Goal: Information Seeking & Learning: Find specific fact

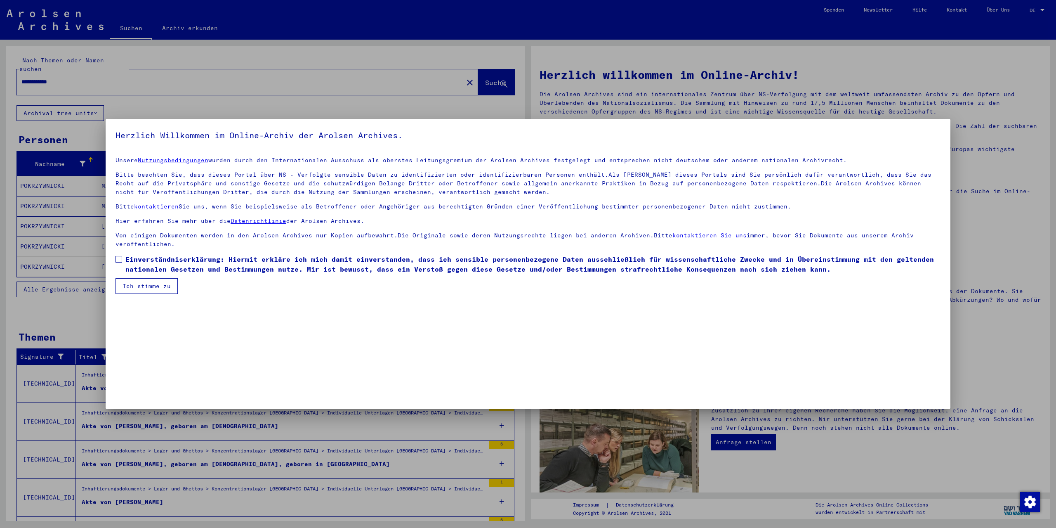
click at [146, 289] on button "Ich stimme zu" at bounding box center [146, 286] width 62 height 16
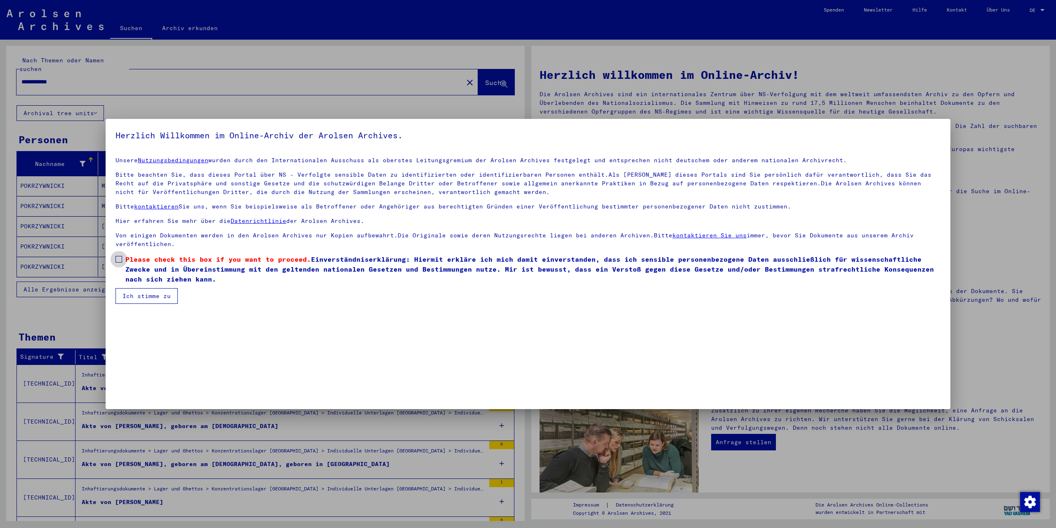
click at [119, 254] on label "Please check this box if you want to proceed. Einverständniserklärung: Hiermit …" at bounding box center [527, 269] width 825 height 30
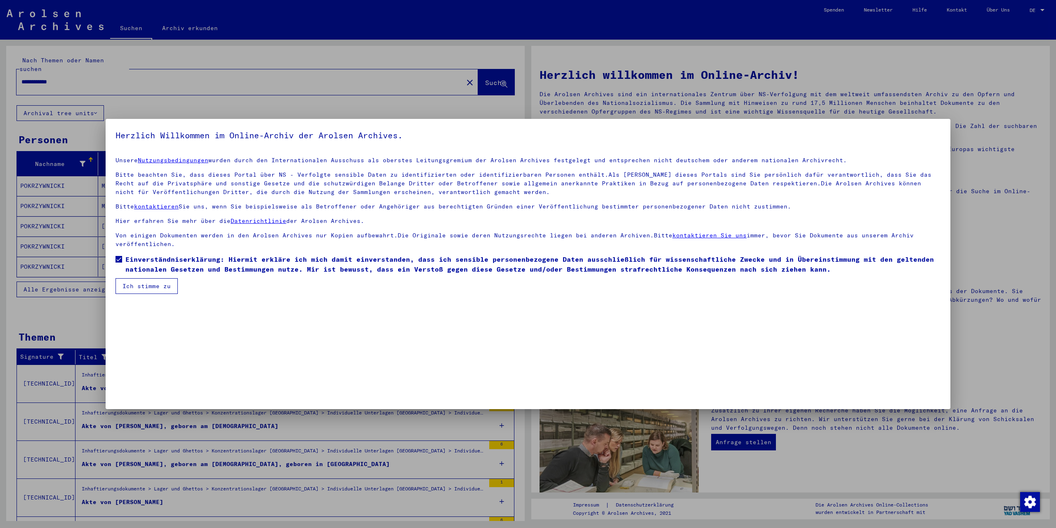
drag, startPoint x: 145, startPoint y: 276, endPoint x: 157, endPoint y: 280, distance: 12.9
click at [145, 277] on mat-checkbox "Einverständniserklärung: Hiermit erkläre ich mich damit einverstanden, dass ich…" at bounding box center [527, 266] width 825 height 24
click at [171, 287] on button "Ich stimme zu" at bounding box center [146, 286] width 62 height 16
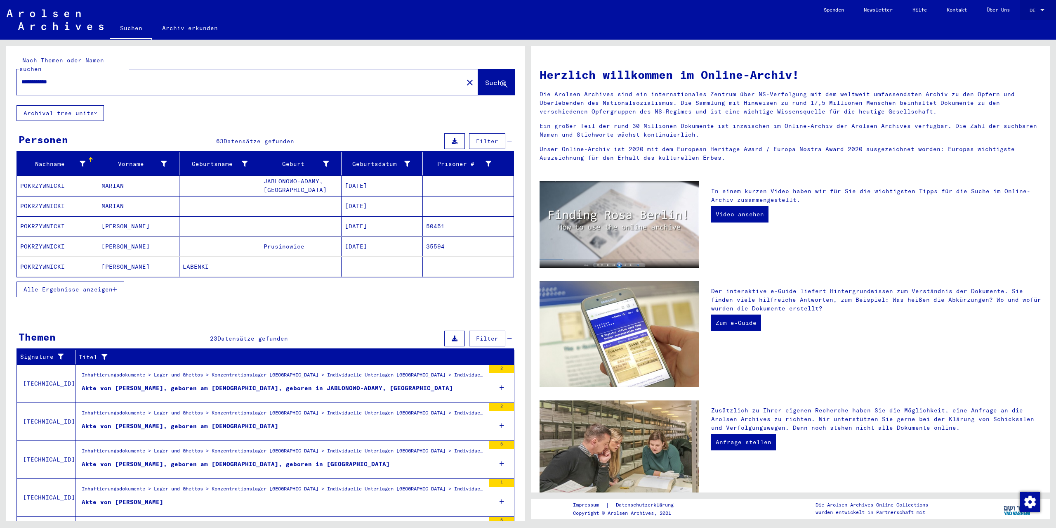
click at [1038, 9] on span "DE" at bounding box center [1034, 10] width 9 height 6
click at [1033, 16] on span "English" at bounding box center [1027, 14] width 33 height 15
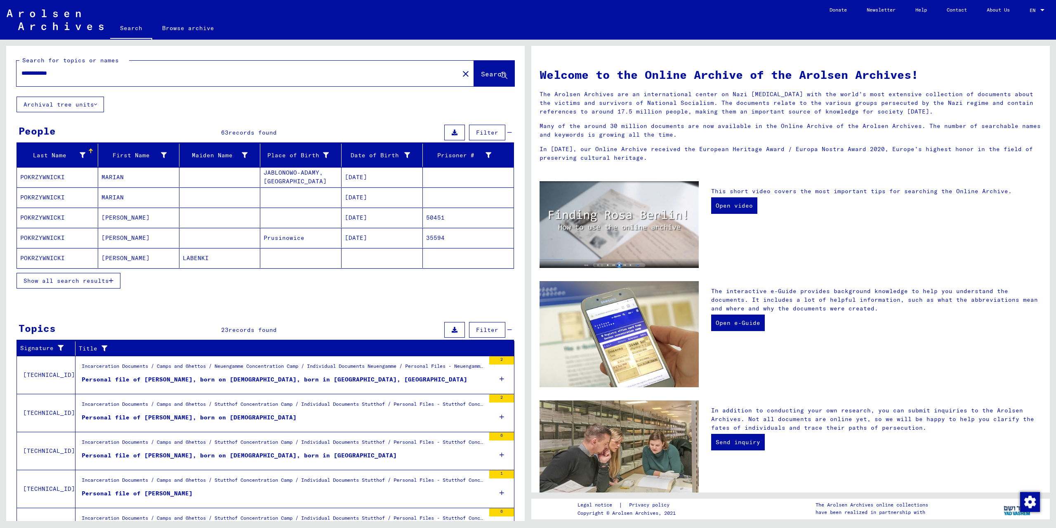
click at [73, 74] on input "**********" at bounding box center [235, 73] width 428 height 9
type input "**********"
click at [481, 72] on span "Search" at bounding box center [493, 74] width 25 height 8
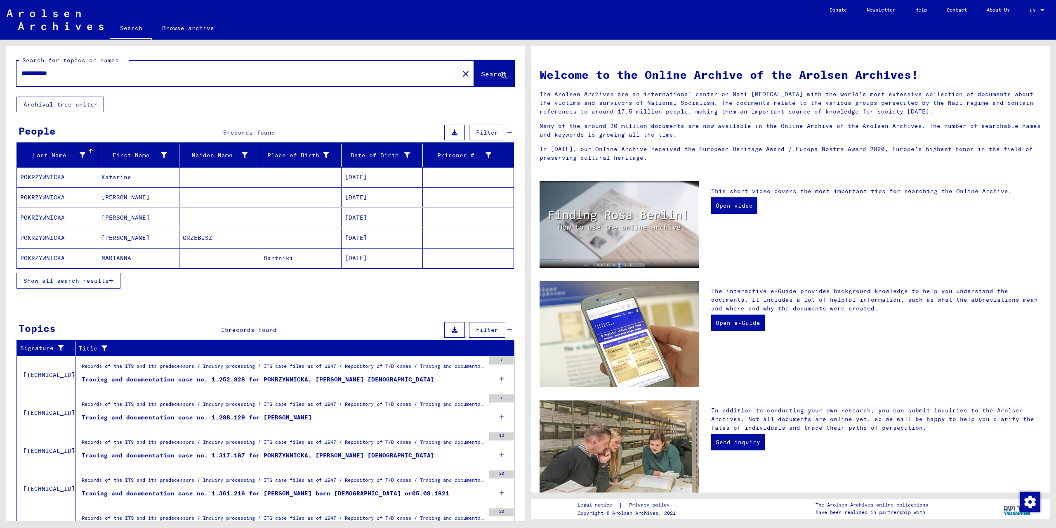
click at [114, 284] on button "Show all search results" at bounding box center [68, 281] width 104 height 16
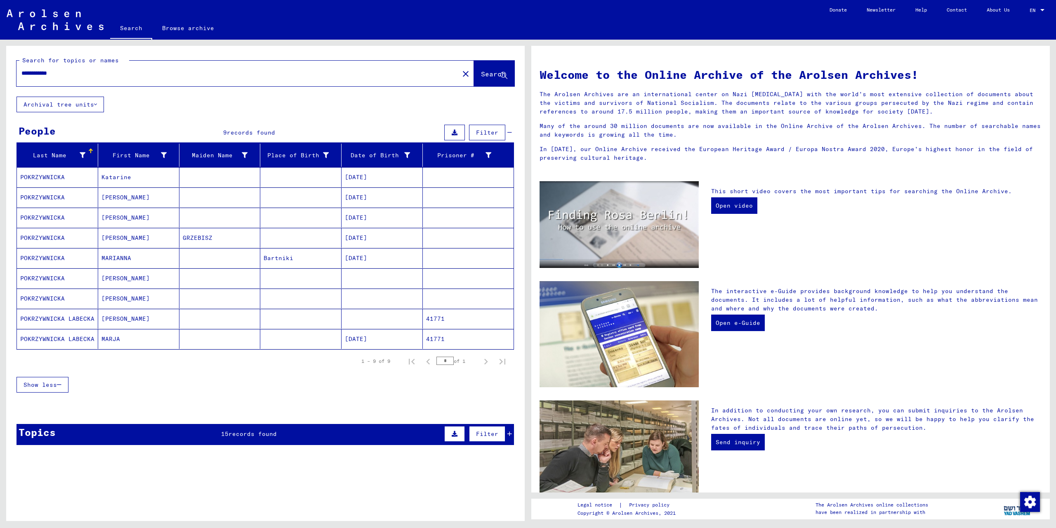
click at [44, 276] on mat-cell "POKRZYWNICKA" at bounding box center [57, 278] width 81 height 20
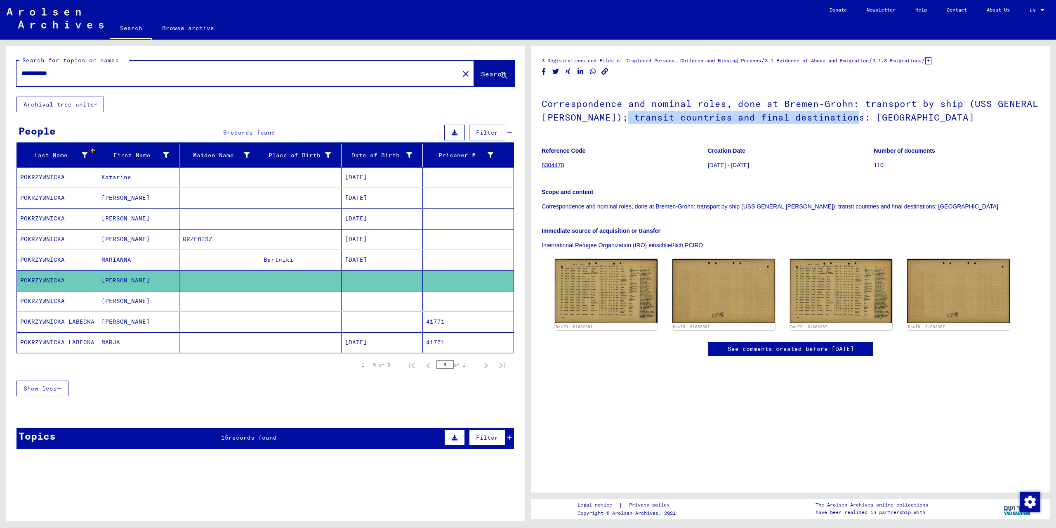
drag, startPoint x: 625, startPoint y: 115, endPoint x: 855, endPoint y: 118, distance: 230.6
click at [855, 118] on h1 "Correspondence and nominal roles, done at Bremen-Grohn: transport by ship (USS …" at bounding box center [791, 110] width 498 height 50
click at [867, 117] on h1 "Correspondence and nominal roles, done at Bremen-Grohn: transport by ship (USS …" at bounding box center [791, 110] width 498 height 50
click at [75, 299] on mat-cell "POKRZYWNICKA" at bounding box center [57, 301] width 81 height 20
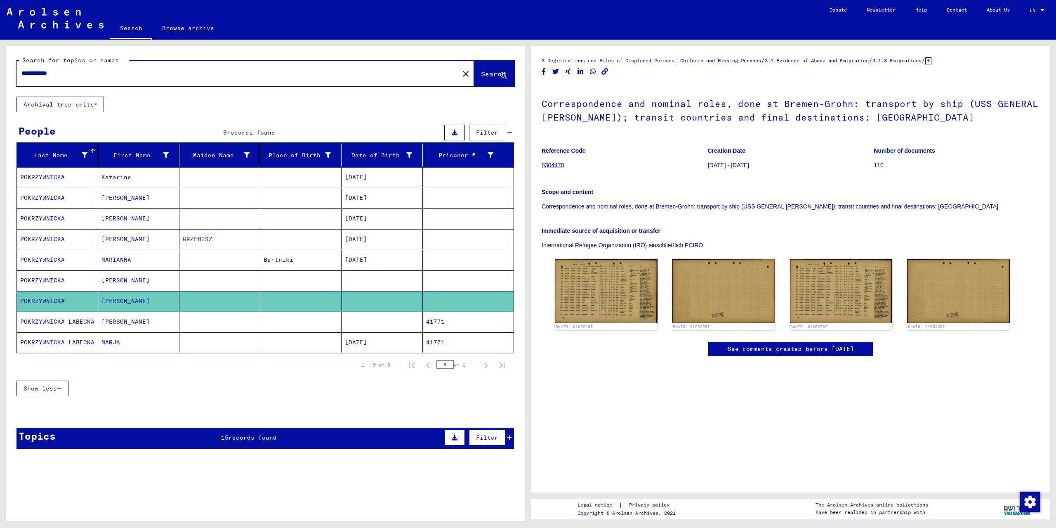
click at [78, 279] on mat-cell "POKRZYWNICKA" at bounding box center [57, 280] width 81 height 20
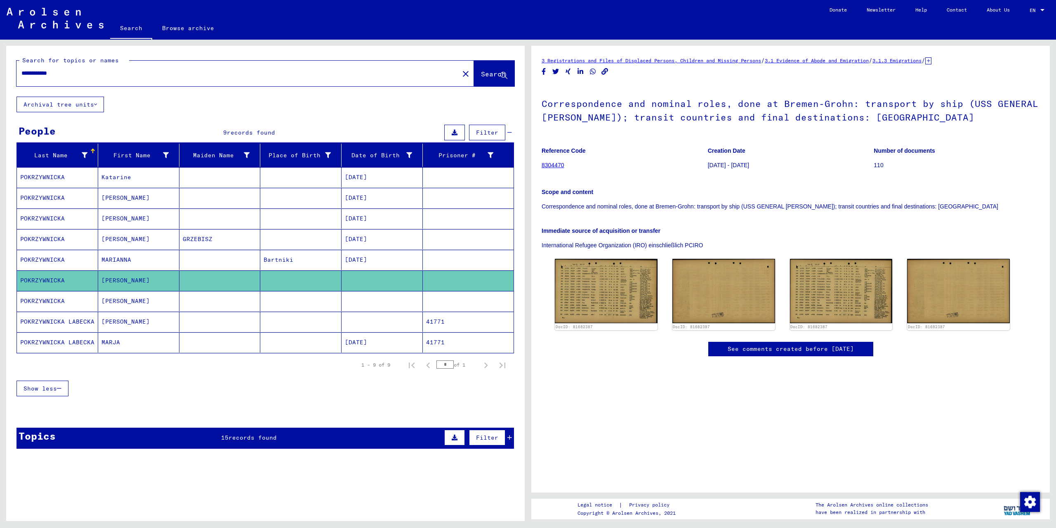
click at [75, 296] on mat-cell "POKRZYWNICKA" at bounding box center [57, 301] width 81 height 20
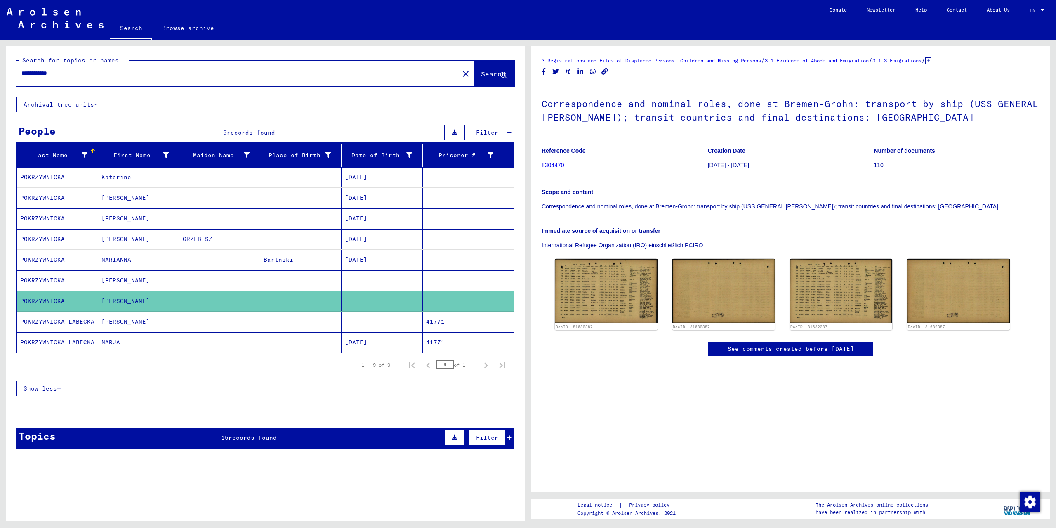
click at [82, 318] on mat-cell "POKRZYWNICKA LABECKA" at bounding box center [57, 321] width 81 height 20
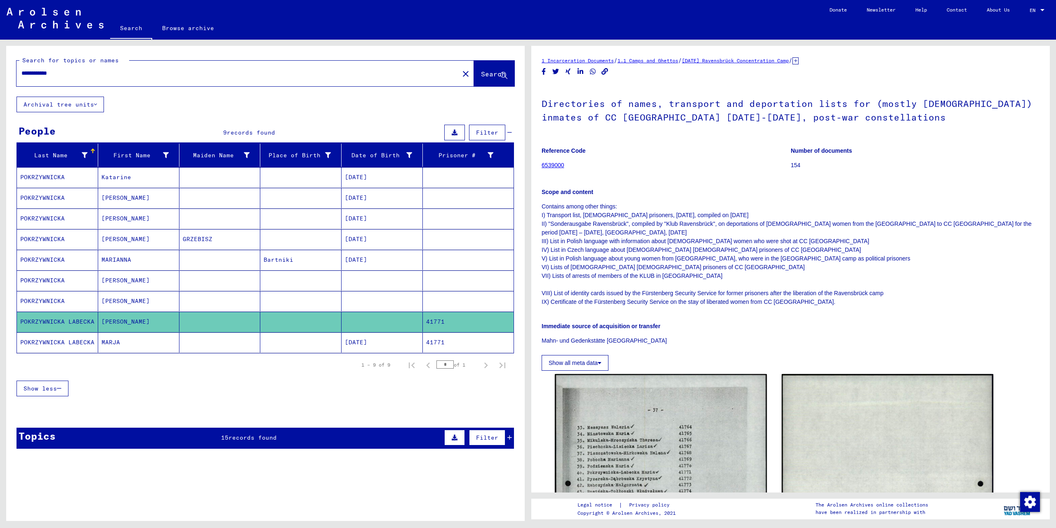
click at [85, 303] on mat-cell "POKRZYWNICKA" at bounding box center [57, 301] width 81 height 20
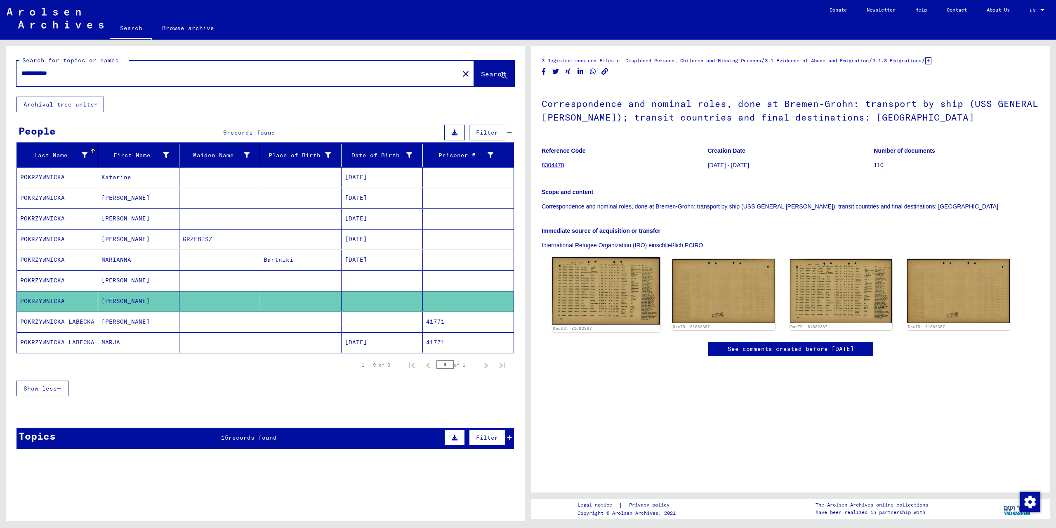
click at [595, 288] on img at bounding box center [606, 291] width 108 height 68
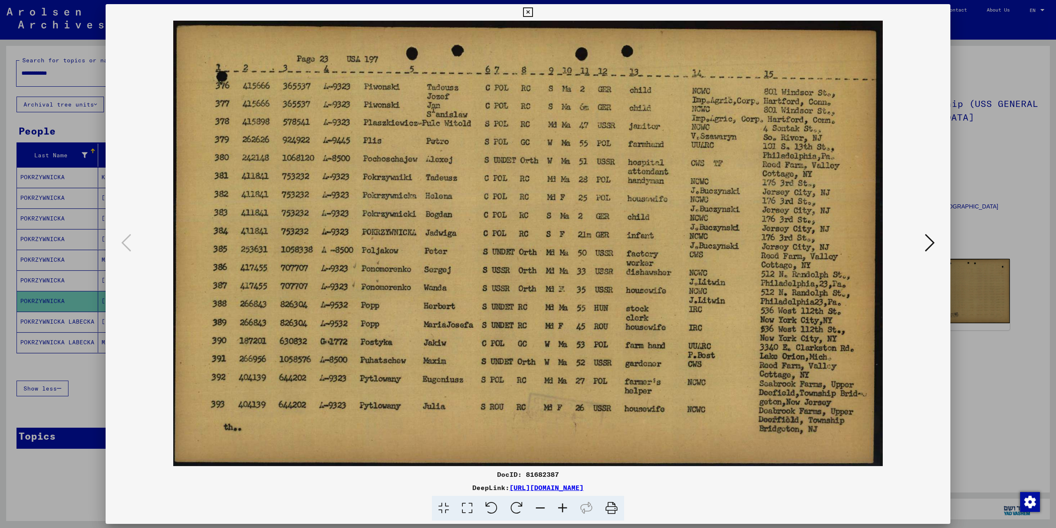
click at [933, 243] on icon at bounding box center [930, 243] width 10 height 20
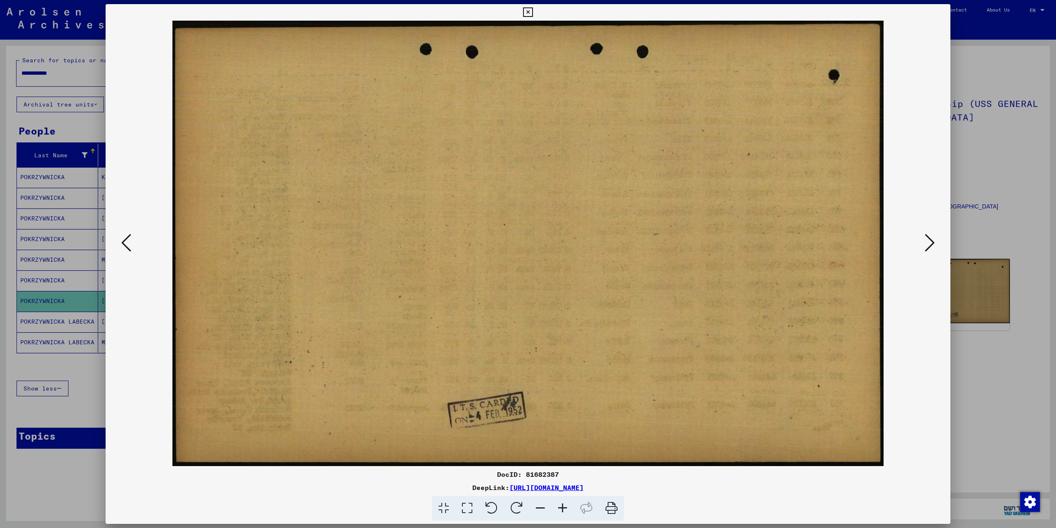
click at [933, 242] on icon at bounding box center [930, 243] width 10 height 20
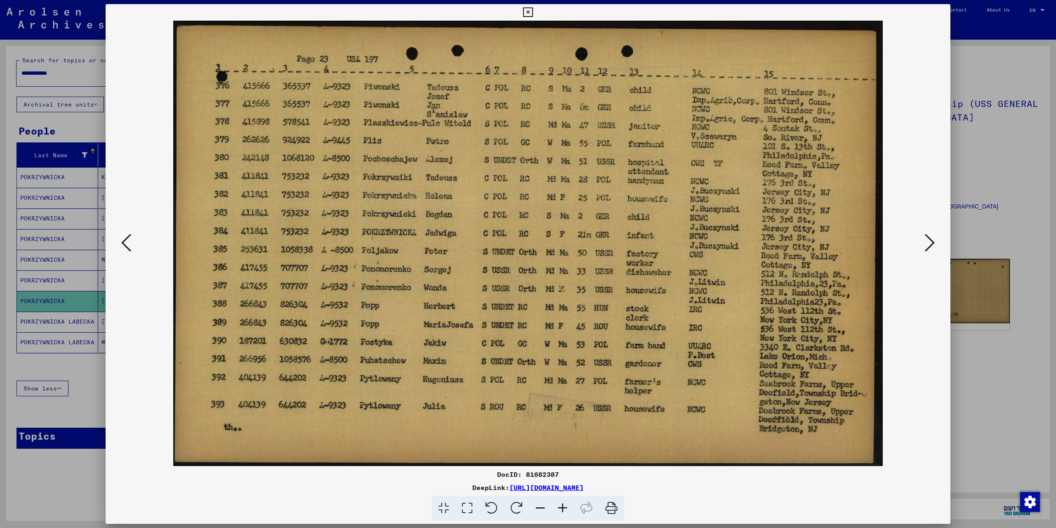
click at [128, 238] on icon at bounding box center [126, 243] width 10 height 20
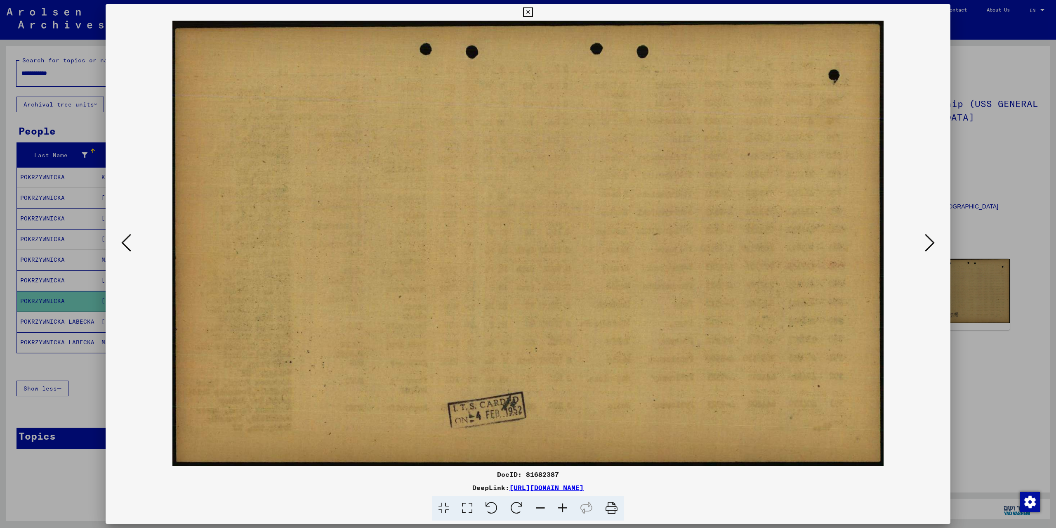
click at [128, 239] on icon at bounding box center [126, 243] width 10 height 20
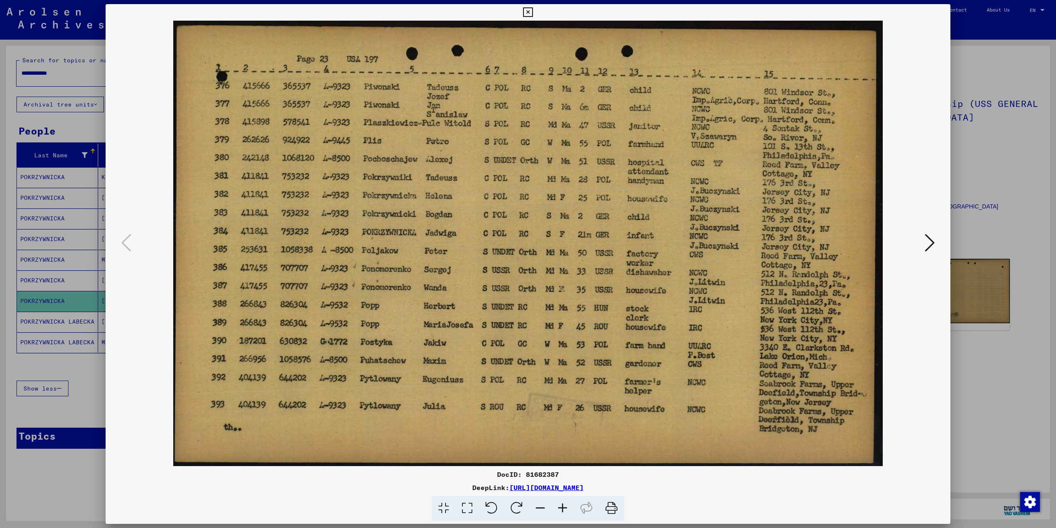
click at [584, 487] on link "[URL][DOMAIN_NAME]" at bounding box center [546, 487] width 74 height 8
